Goal: Task Accomplishment & Management: Use online tool/utility

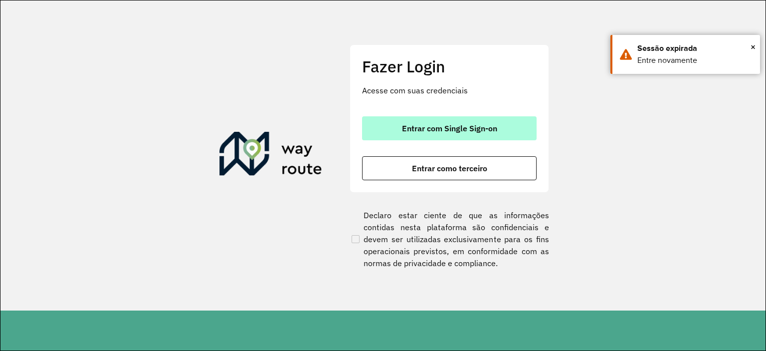
click at [443, 126] on span "Entrar com Single Sign-on" at bounding box center [449, 128] width 95 height 8
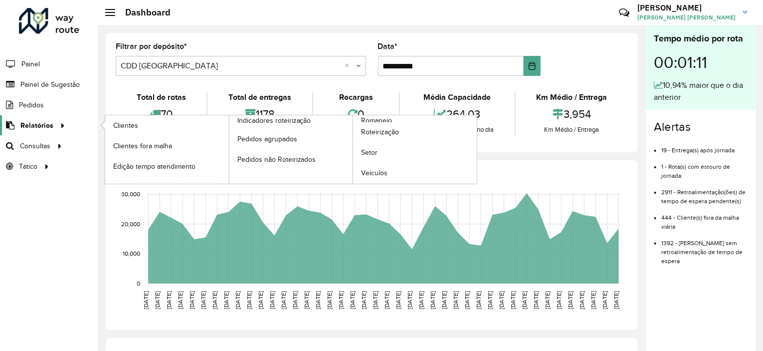
click at [51, 132] on link "Relatórios" at bounding box center [34, 125] width 68 height 20
click at [386, 133] on span "Roteirização" at bounding box center [381, 132] width 40 height 10
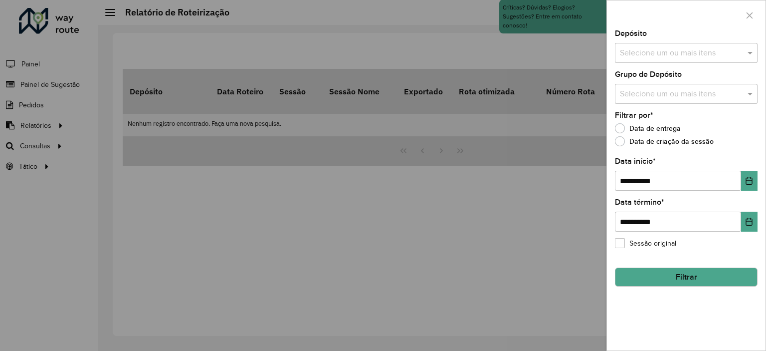
click at [654, 51] on input "text" at bounding box center [681, 53] width 128 height 12
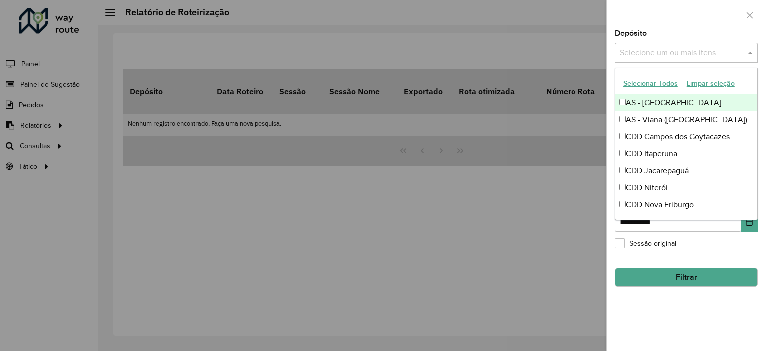
click at [662, 79] on button "Selecionar Todos" at bounding box center [650, 83] width 63 height 15
click at [670, 7] on div at bounding box center [686, 14] width 159 height 29
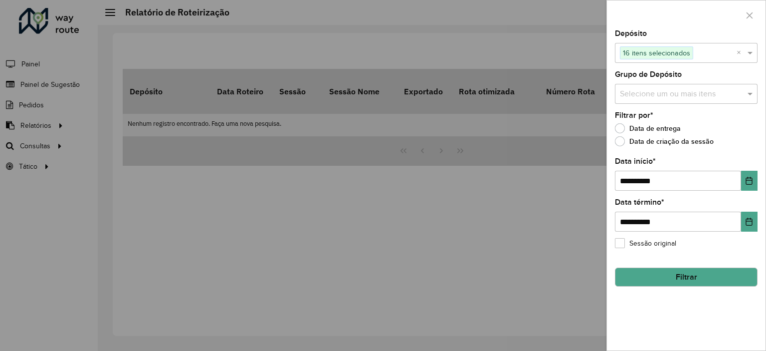
click at [675, 89] on input "text" at bounding box center [681, 94] width 128 height 12
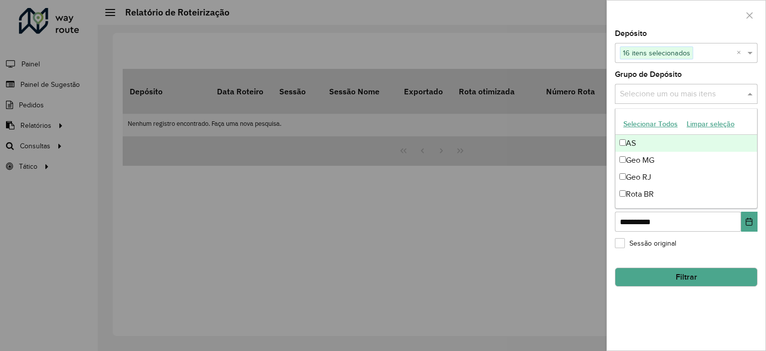
click at [645, 119] on button "Selecionar Todos" at bounding box center [650, 123] width 63 height 15
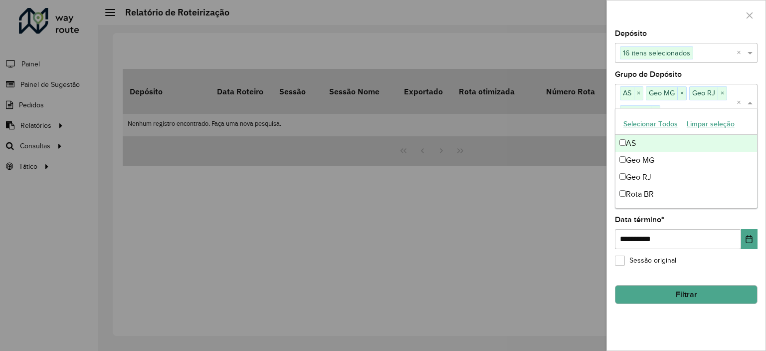
click at [686, 10] on div at bounding box center [686, 14] width 159 height 29
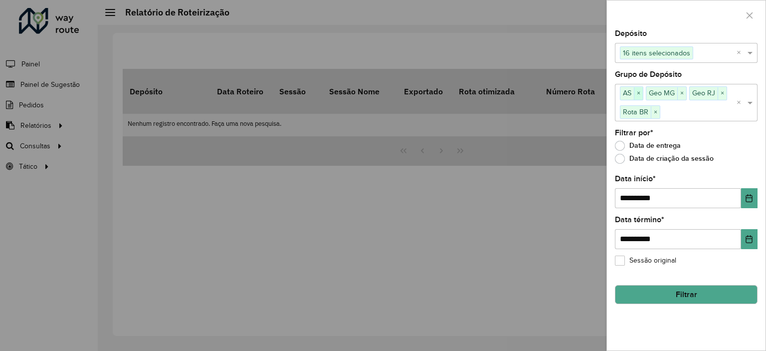
click at [640, 88] on span "×" at bounding box center [638, 93] width 9 height 12
click at [655, 107] on span "×" at bounding box center [655, 112] width 9 height 12
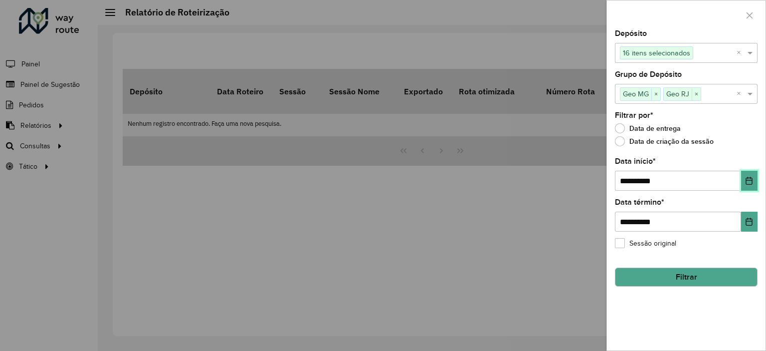
click at [748, 180] on icon "Choose Date" at bounding box center [749, 181] width 8 height 8
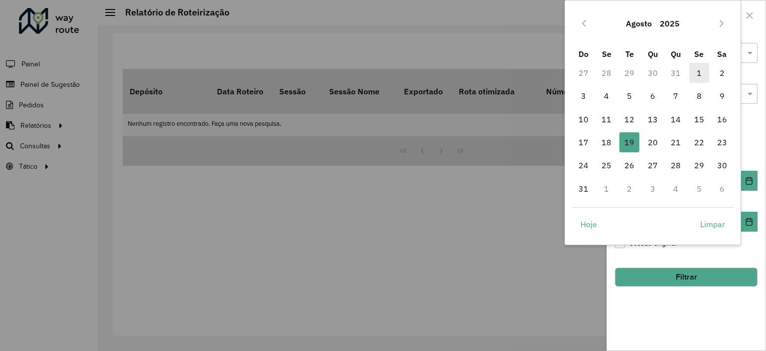
click at [702, 70] on span "1" at bounding box center [699, 73] width 20 height 20
type input "**********"
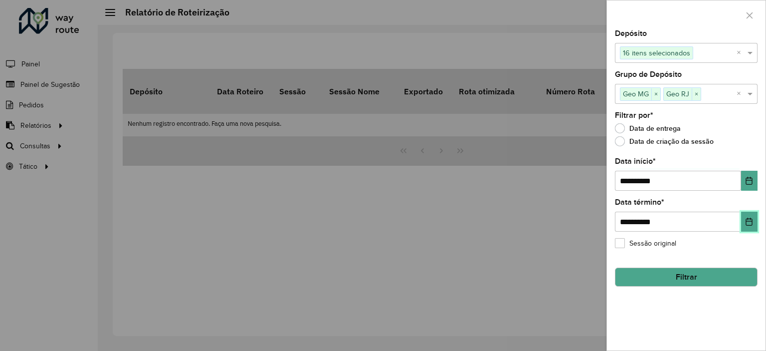
click at [748, 217] on icon "Choose Date" at bounding box center [749, 221] width 6 height 8
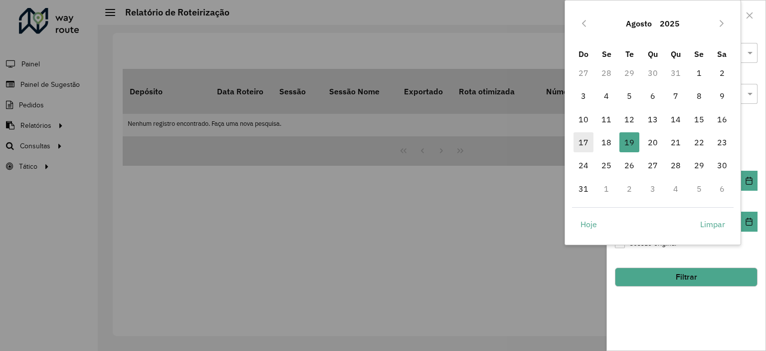
click at [586, 141] on span "17" at bounding box center [584, 142] width 20 height 20
type input "**********"
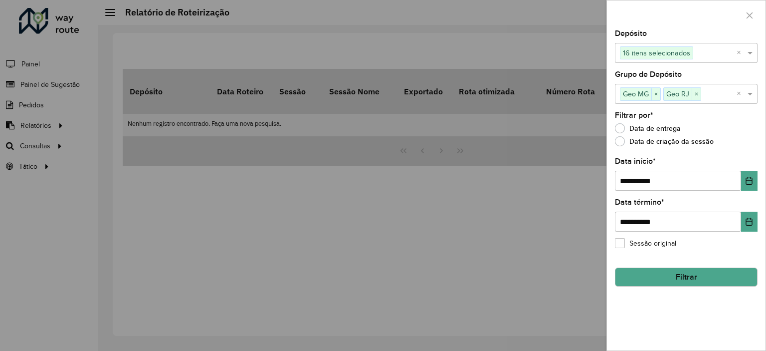
click at [672, 276] on button "Filtrar" at bounding box center [686, 276] width 143 height 19
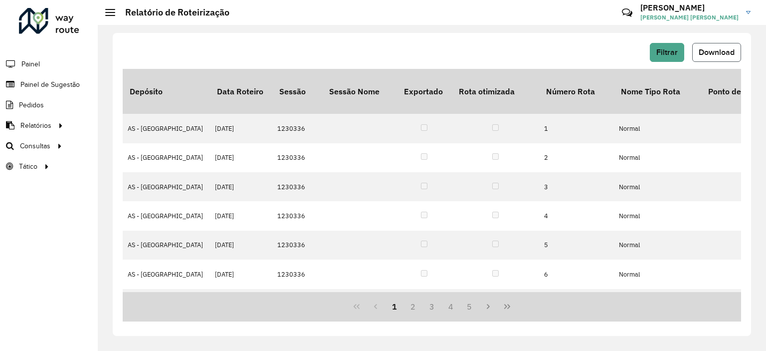
click at [726, 56] on span "Download" at bounding box center [717, 52] width 36 height 8
